Goal: Task Accomplishment & Management: Complete application form

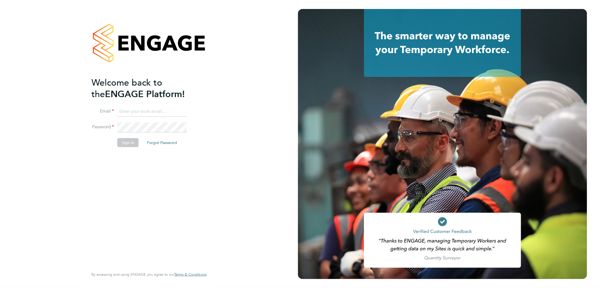
type input "[PERSON_NAME][EMAIL_ADDRESS][PERSON_NAME][DOMAIN_NAME]"
click at [121, 140] on button "Sign In" at bounding box center [127, 142] width 21 height 9
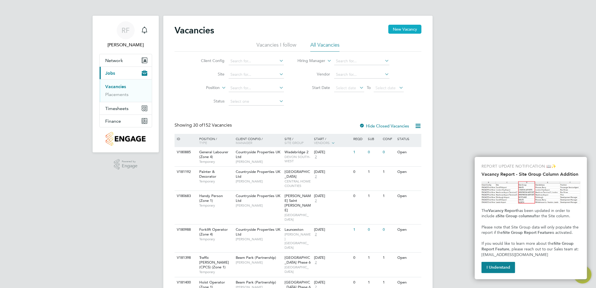
click at [398, 31] on button "New Vacancy" at bounding box center [404, 29] width 33 height 9
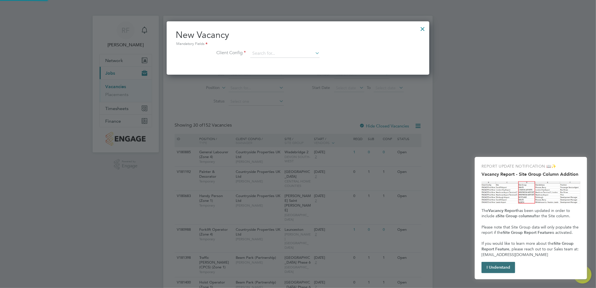
scroll to position [53, 263]
click at [259, 54] on input at bounding box center [284, 53] width 69 height 8
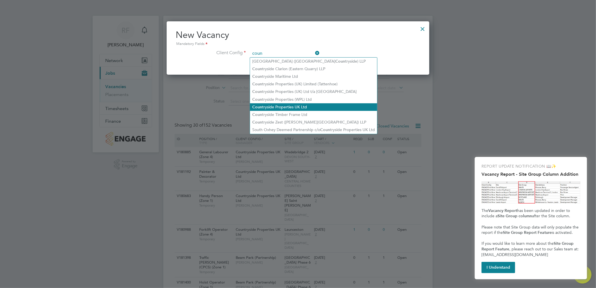
click at [276, 107] on li "Coun tryside Properties UK Ltd" at bounding box center [313, 107] width 127 height 8
type input "Countryside Properties UK Ltd"
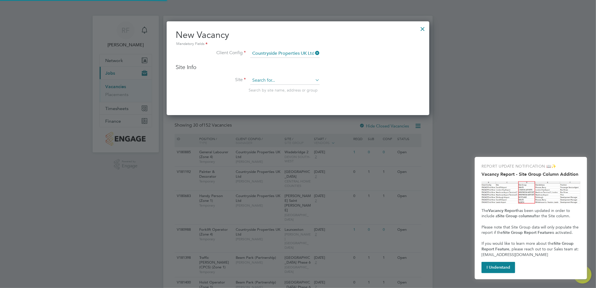
click at [262, 80] on input at bounding box center [284, 80] width 69 height 8
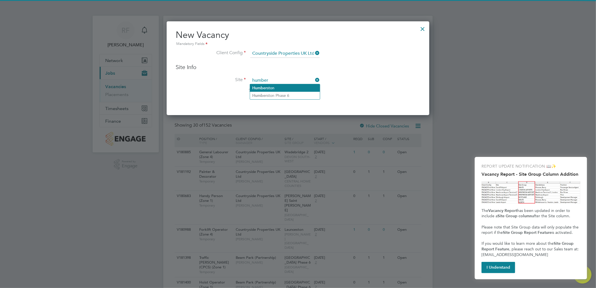
click at [285, 86] on li "Humber ston" at bounding box center [285, 88] width 70 height 8
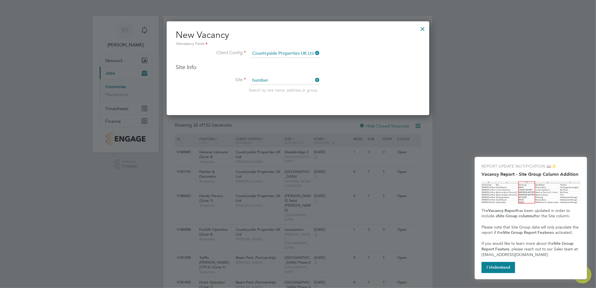
type input "Humberston"
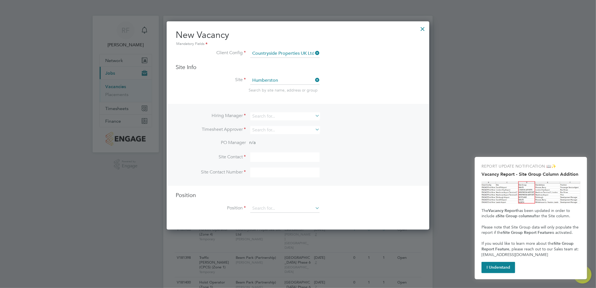
scroll to position [207, 263]
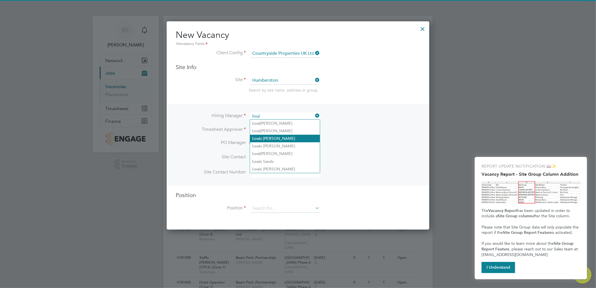
click at [270, 139] on li "Loui s Cox" at bounding box center [285, 139] width 70 height 8
type input "Louis Cox"
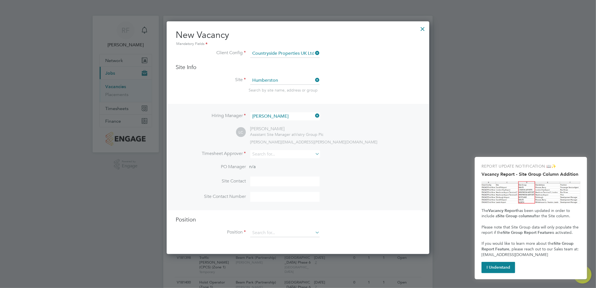
scroll to position [231, 263]
click at [264, 152] on input at bounding box center [284, 154] width 69 height 8
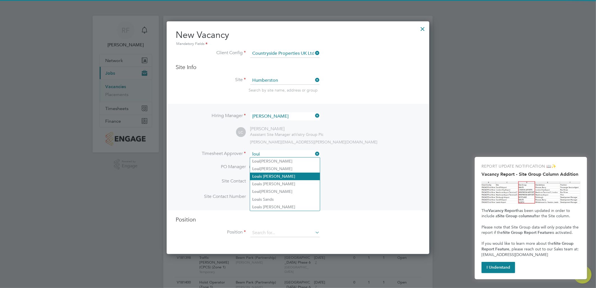
click at [266, 177] on li "Loui s Cox" at bounding box center [285, 176] width 70 height 8
type input "Louis Cox"
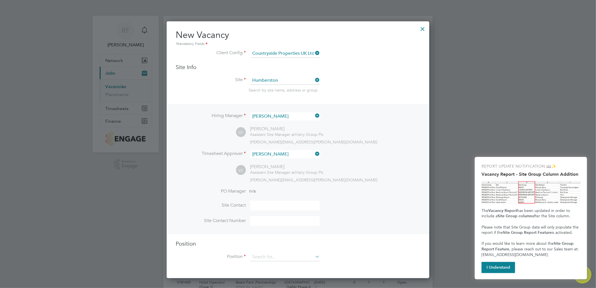
scroll to position [256, 263]
click at [266, 256] on input at bounding box center [284, 257] width 69 height 8
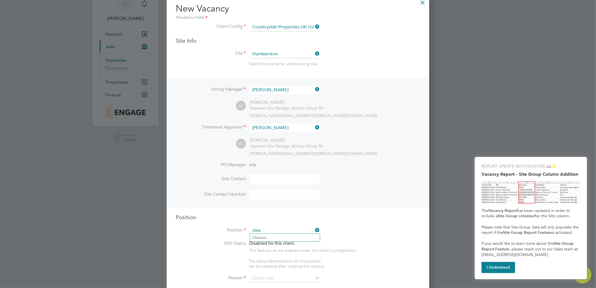
scroll to position [62, 0]
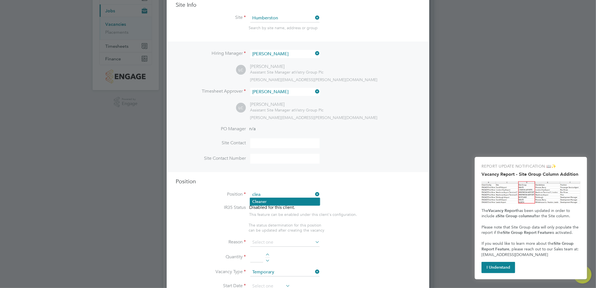
click at [265, 201] on li "Clea ner" at bounding box center [285, 202] width 70 height 8
type input "Cleaner"
type textarea "Cleaner"
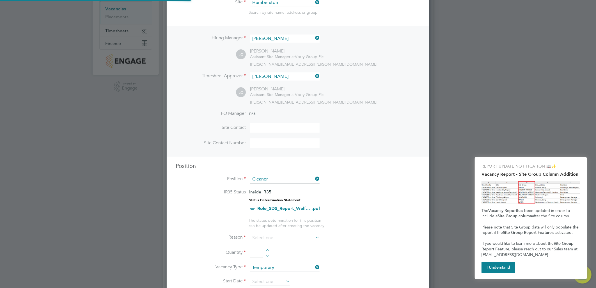
scroll to position [93, 0]
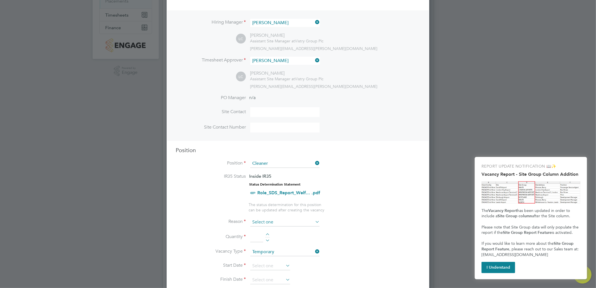
click at [265, 219] on input at bounding box center [284, 222] width 69 height 8
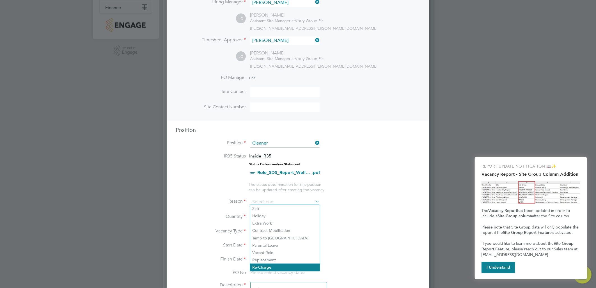
scroll to position [124, 0]
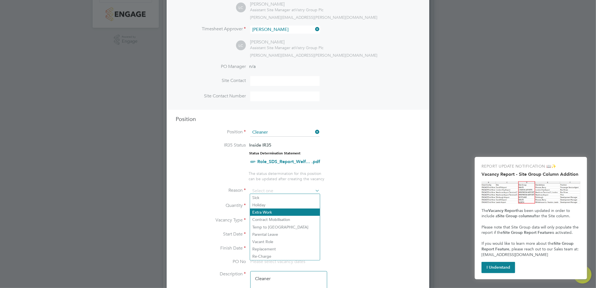
click at [259, 209] on li "Extra Work" at bounding box center [285, 211] width 70 height 7
type input "Extra Work"
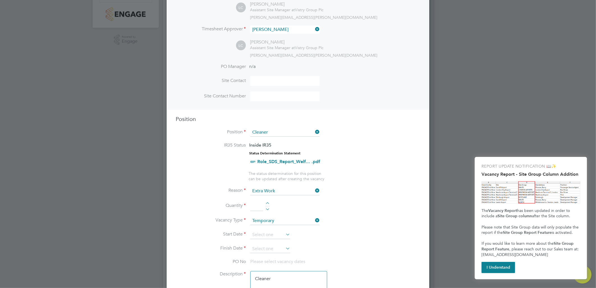
click at [265, 202] on div at bounding box center [267, 204] width 5 height 4
type input "1"
click at [279, 216] on input at bounding box center [284, 220] width 69 height 8
click at [266, 235] on li "Permanent" at bounding box center [285, 233] width 70 height 7
type input "Permanent"
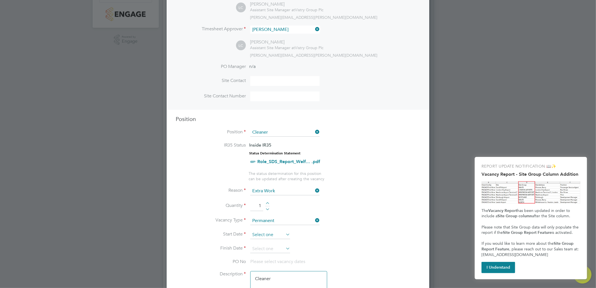
click at [268, 230] on input at bounding box center [270, 234] width 40 height 8
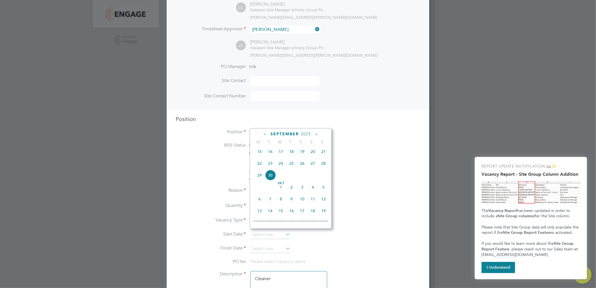
click at [327, 250] on li "Finish Date" at bounding box center [298, 252] width 245 height 14
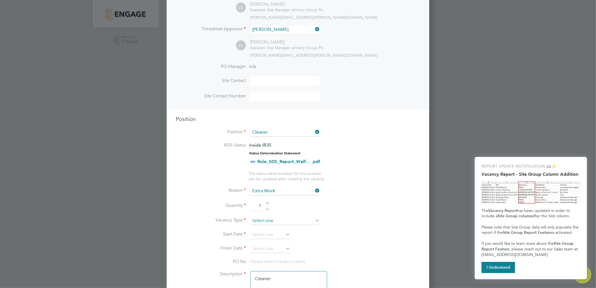
click at [276, 220] on input at bounding box center [284, 220] width 69 height 8
click at [267, 227] on li "Temporary" at bounding box center [285, 226] width 70 height 7
type input "Temporary"
click at [270, 233] on input at bounding box center [270, 234] width 40 height 8
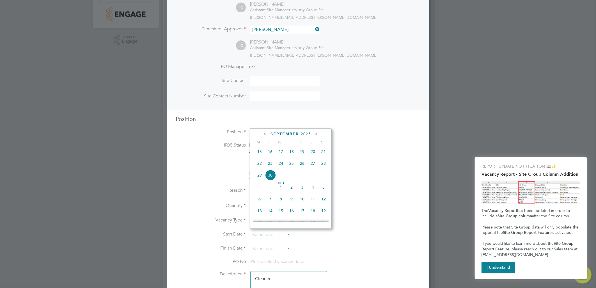
click at [271, 178] on span "30" at bounding box center [270, 175] width 11 height 11
type input "30 Sep 2025"
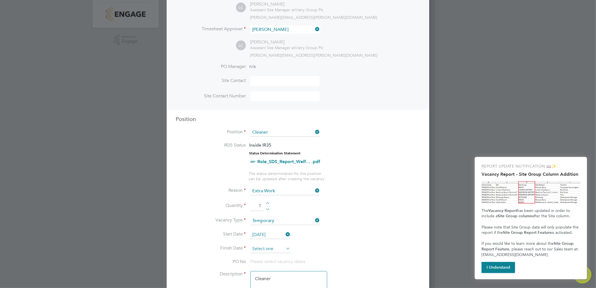
click at [284, 248] on input at bounding box center [270, 249] width 40 height 8
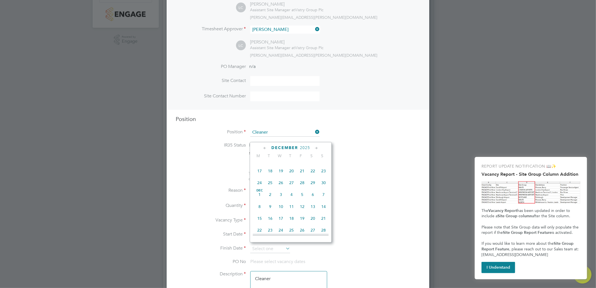
scroll to position [372, 0]
click at [282, 216] on span "31" at bounding box center [280, 210] width 11 height 11
type input "31 Dec 2025"
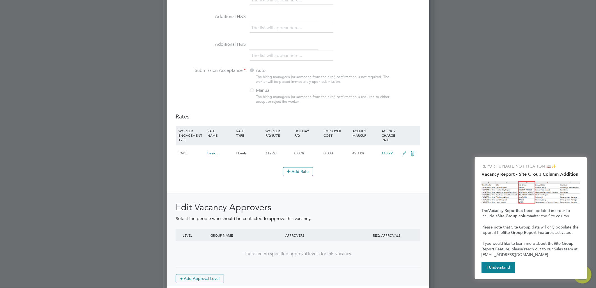
scroll to position [585, 0]
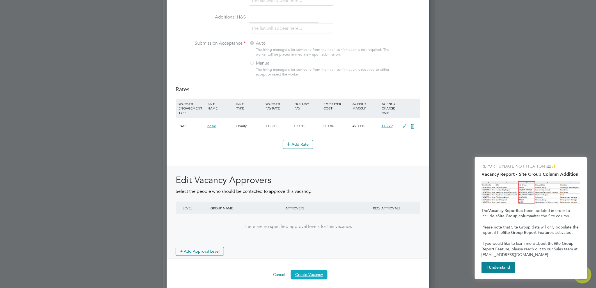
click at [307, 272] on button "Create Vacancy" at bounding box center [308, 274] width 37 height 9
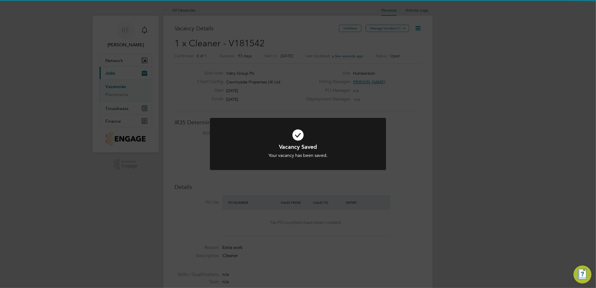
click at [334, 105] on div "Vacancy Saved Your vacancy has been saved. Cancel Okay" at bounding box center [298, 144] width 596 height 288
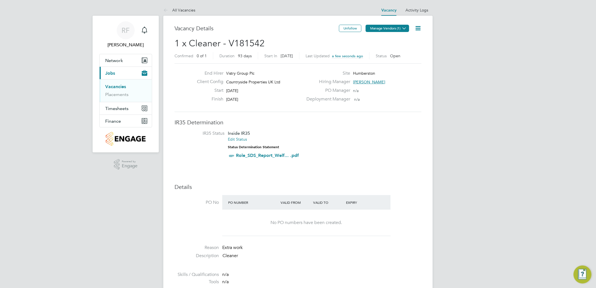
click at [380, 27] on button "Manage Vendors (1)" at bounding box center [386, 28] width 43 height 7
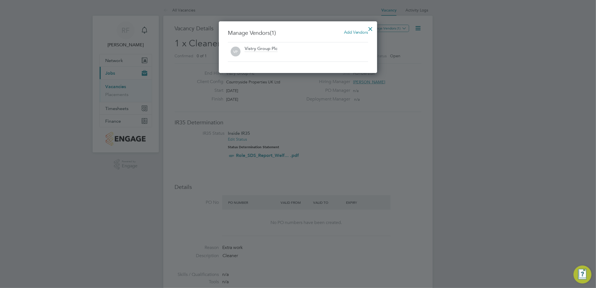
click at [348, 34] on span "Add Vendors" at bounding box center [356, 31] width 24 height 5
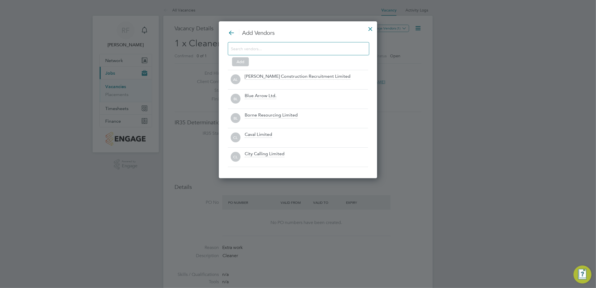
click at [268, 49] on input at bounding box center [294, 48] width 126 height 7
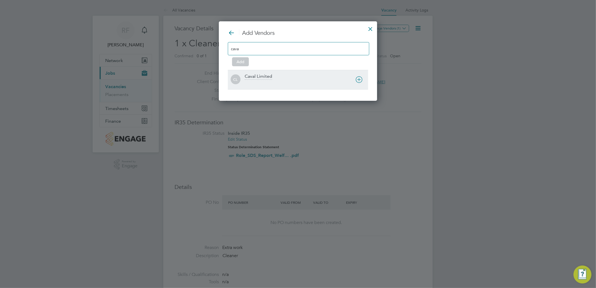
type input "cava"
click at [246, 82] on div at bounding box center [306, 83] width 123 height 6
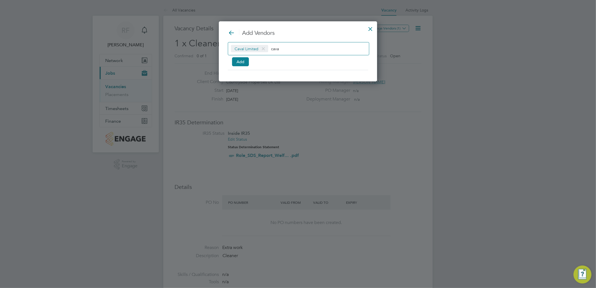
click at [230, 63] on div "Caval Limited cava Add" at bounding box center [298, 53] width 140 height 22
click at [237, 65] on button "Add" at bounding box center [240, 61] width 17 height 9
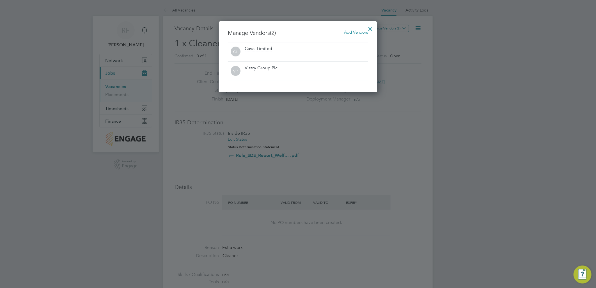
click at [369, 27] on div at bounding box center [370, 27] width 10 height 10
